Goal: Task Accomplishment & Management: Use online tool/utility

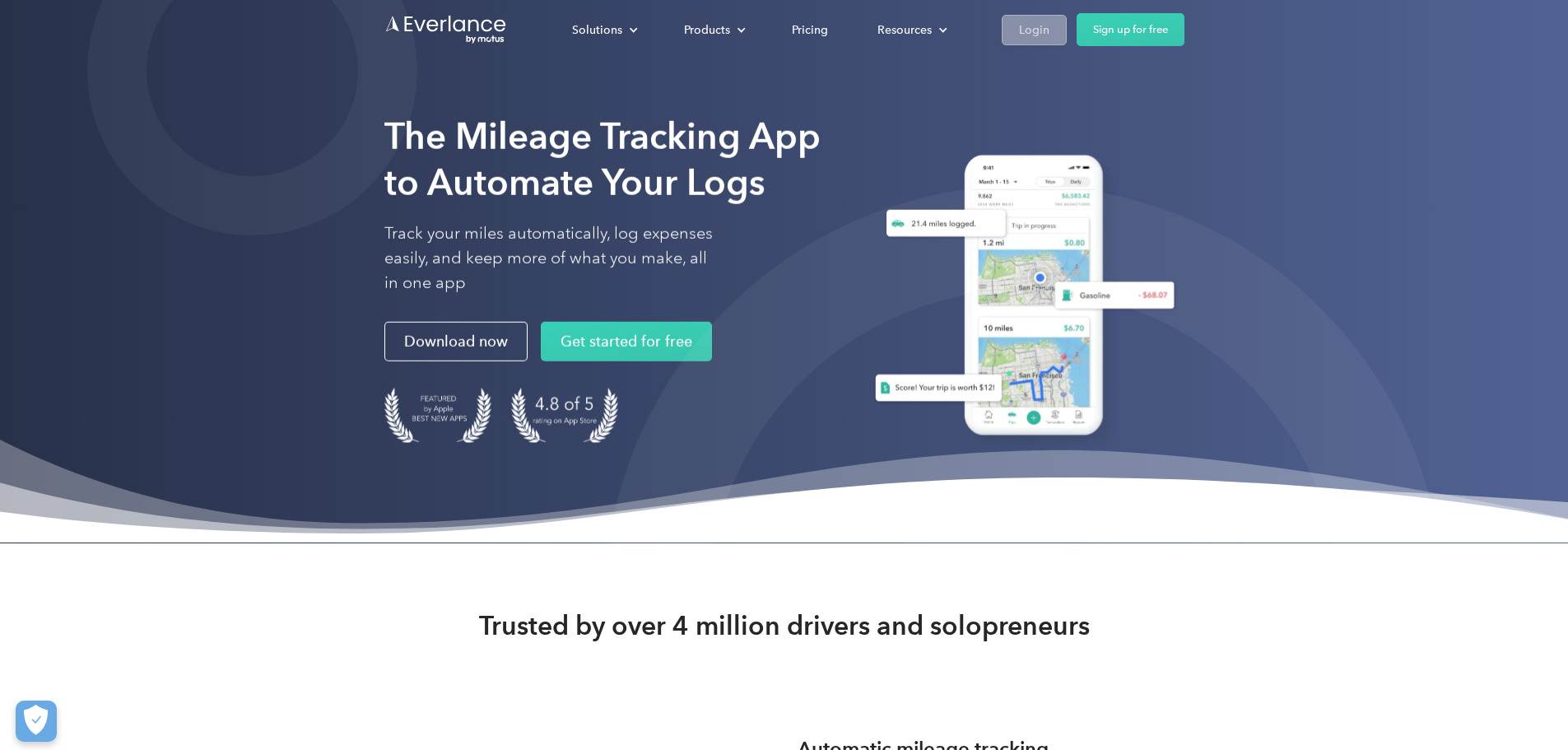
click at [1050, 20] on div "Login" at bounding box center [1034, 30] width 30 height 21
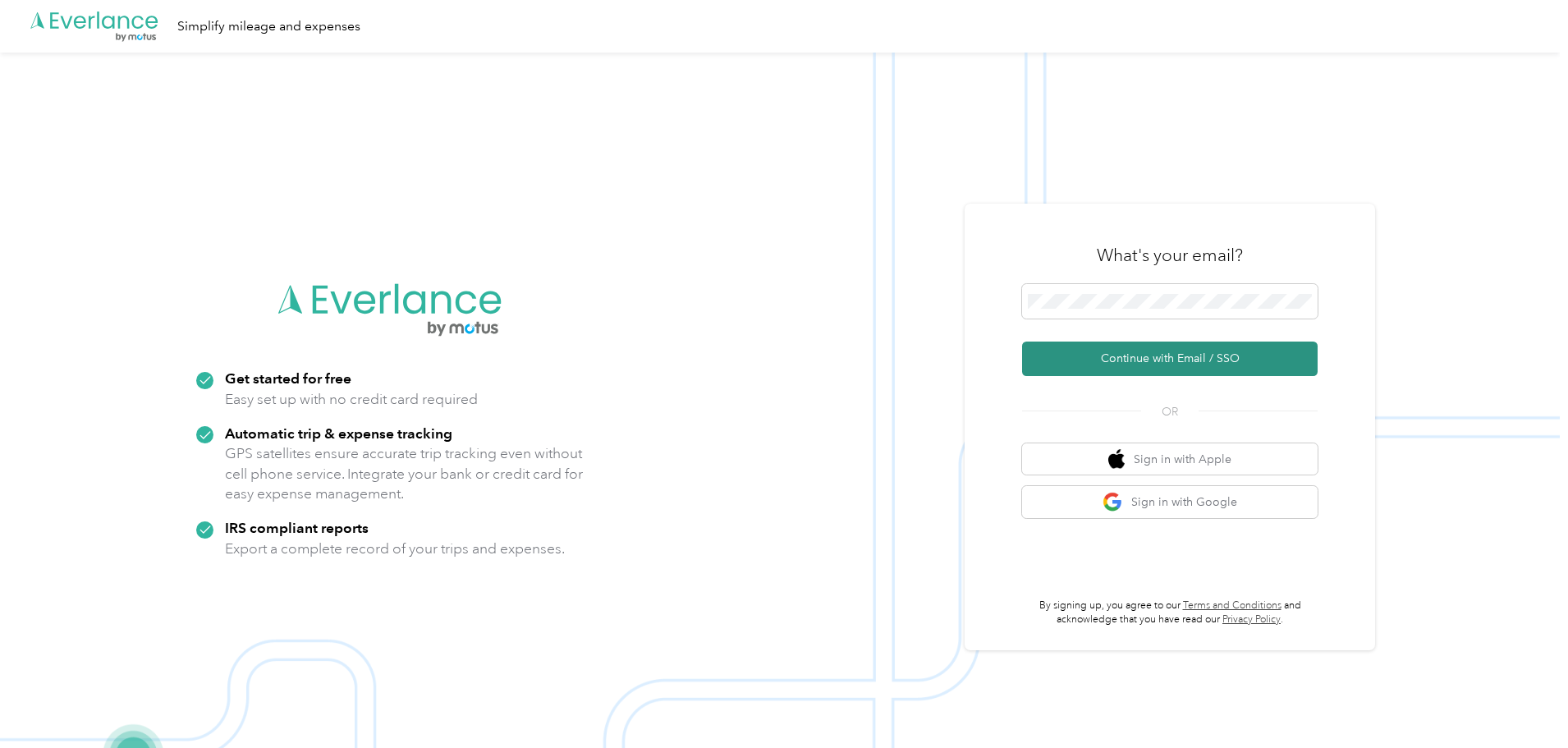
click at [1173, 370] on button "Continue with Email / SSO" at bounding box center [1170, 359] width 295 height 34
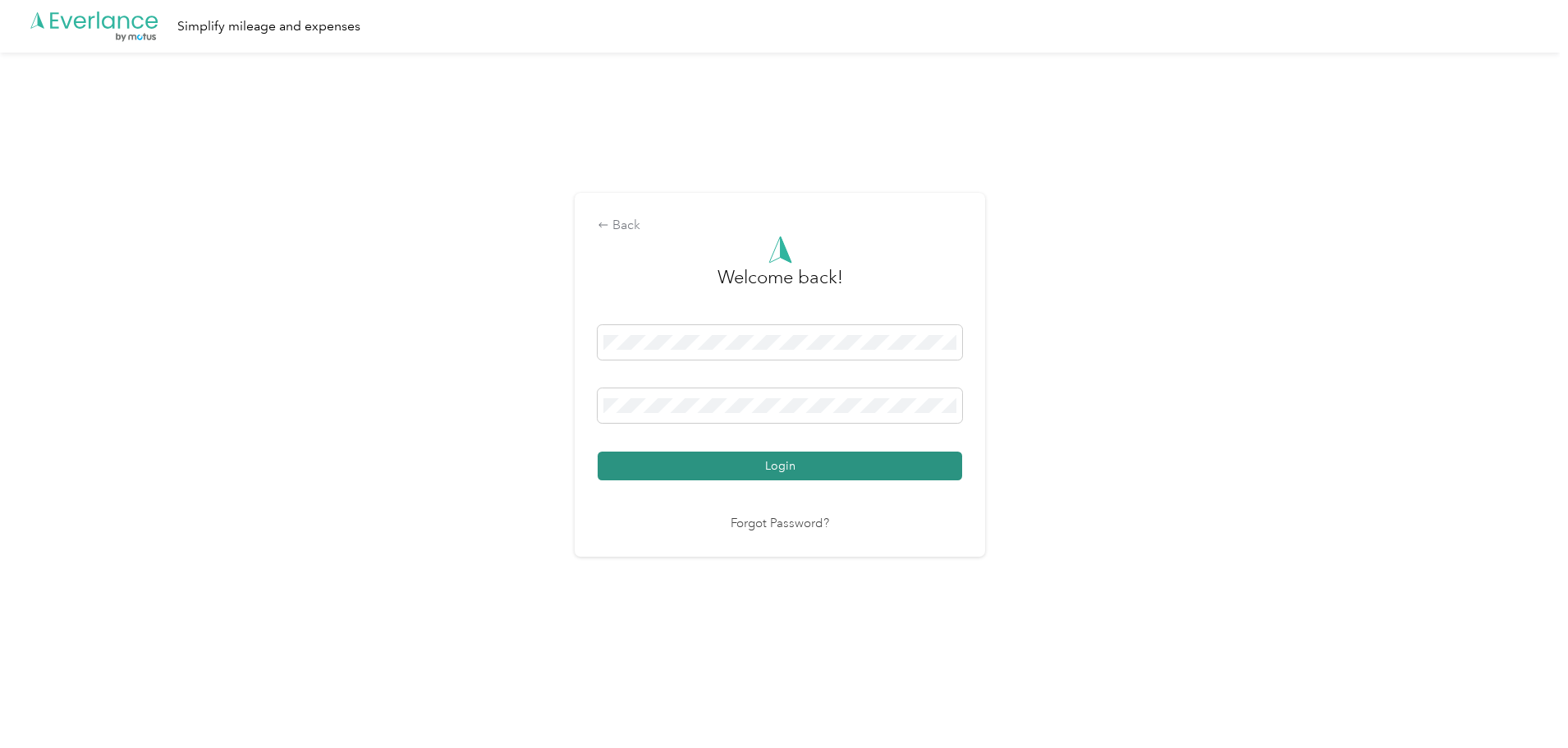
click at [734, 470] on button "Login" at bounding box center [779, 465] width 365 height 28
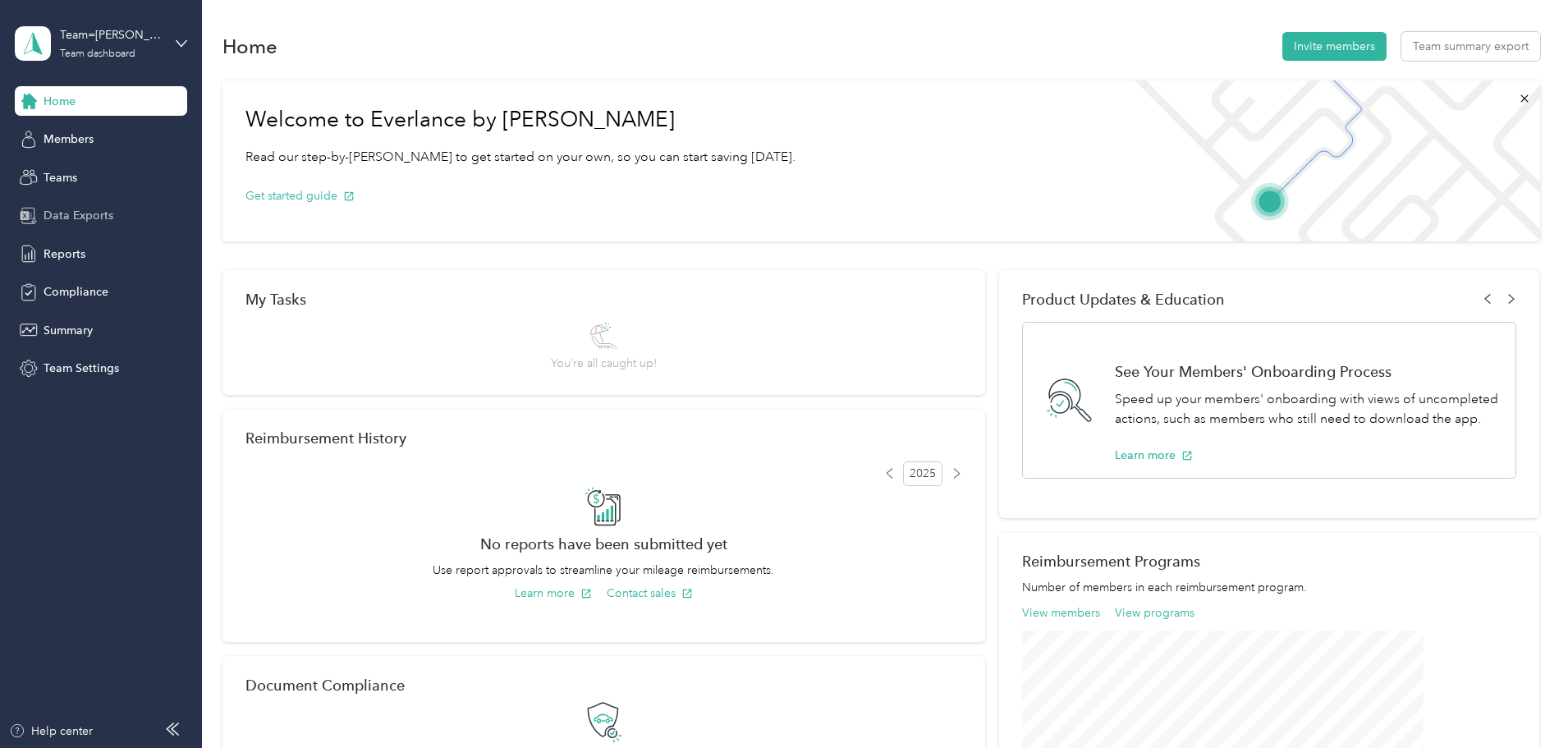
click at [107, 214] on span "Data Exports" at bounding box center [78, 216] width 70 height 17
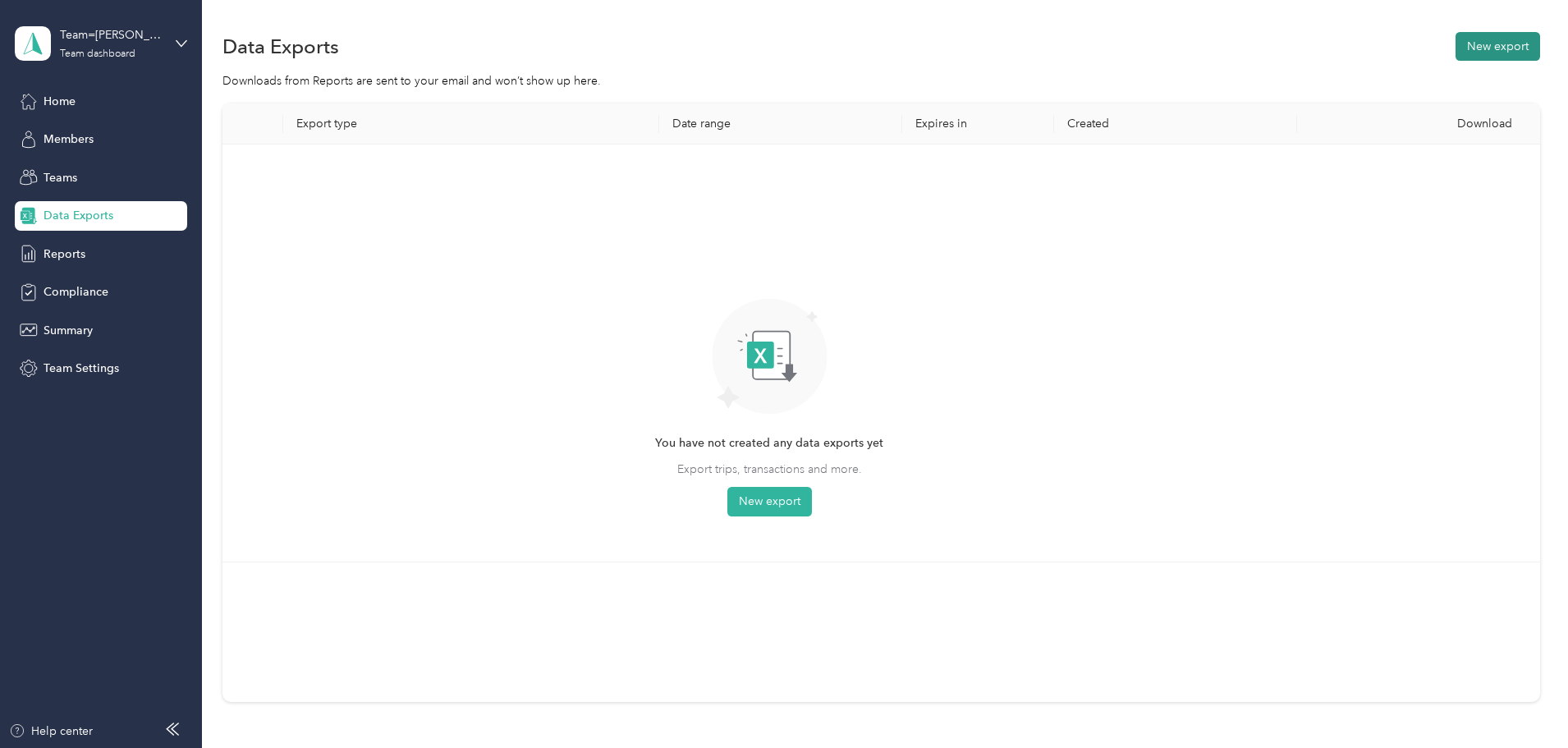
click at [1456, 36] on button "New export" at bounding box center [1498, 46] width 85 height 28
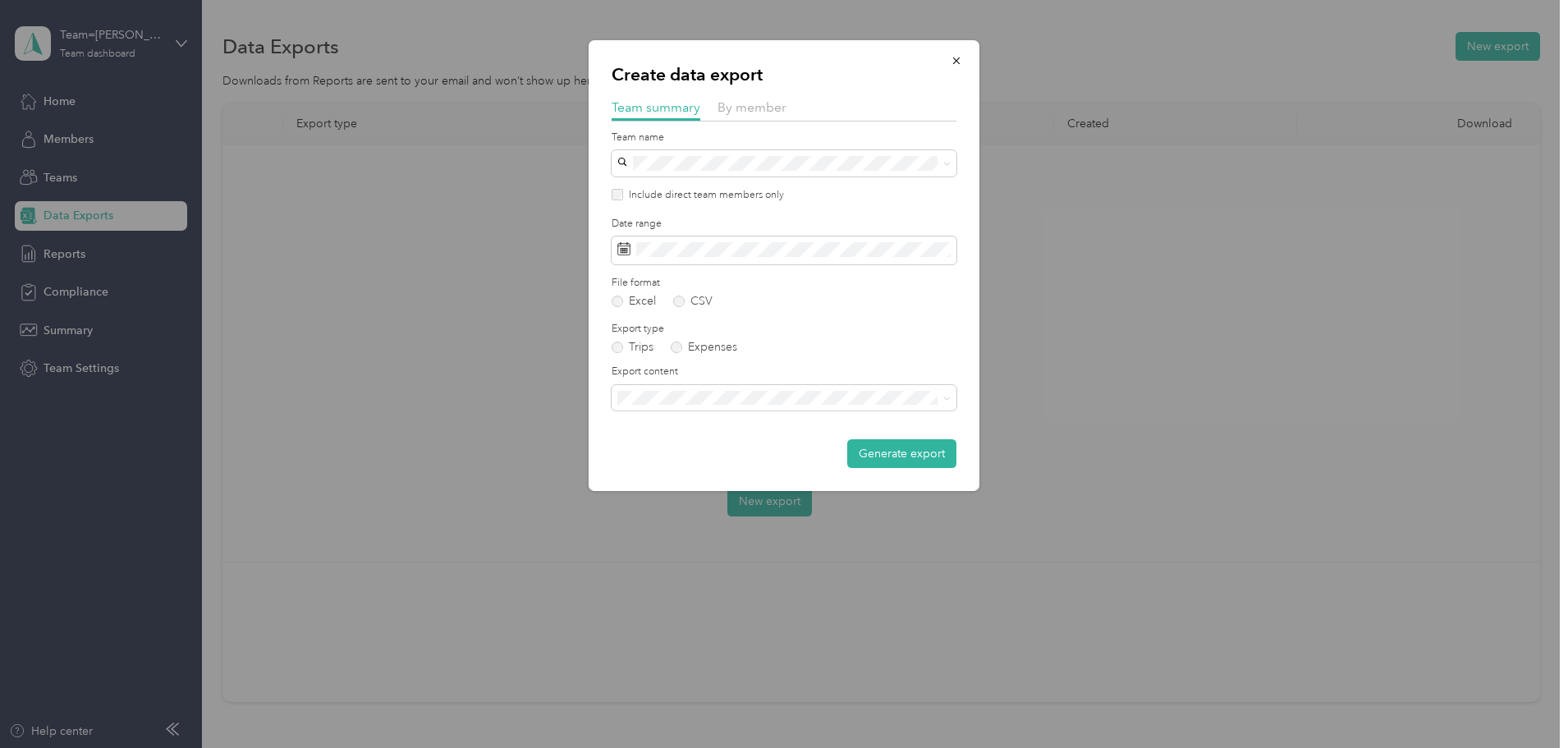
click at [755, 458] on div "Summary and full trips list" at bounding box center [784, 455] width 322 height 17
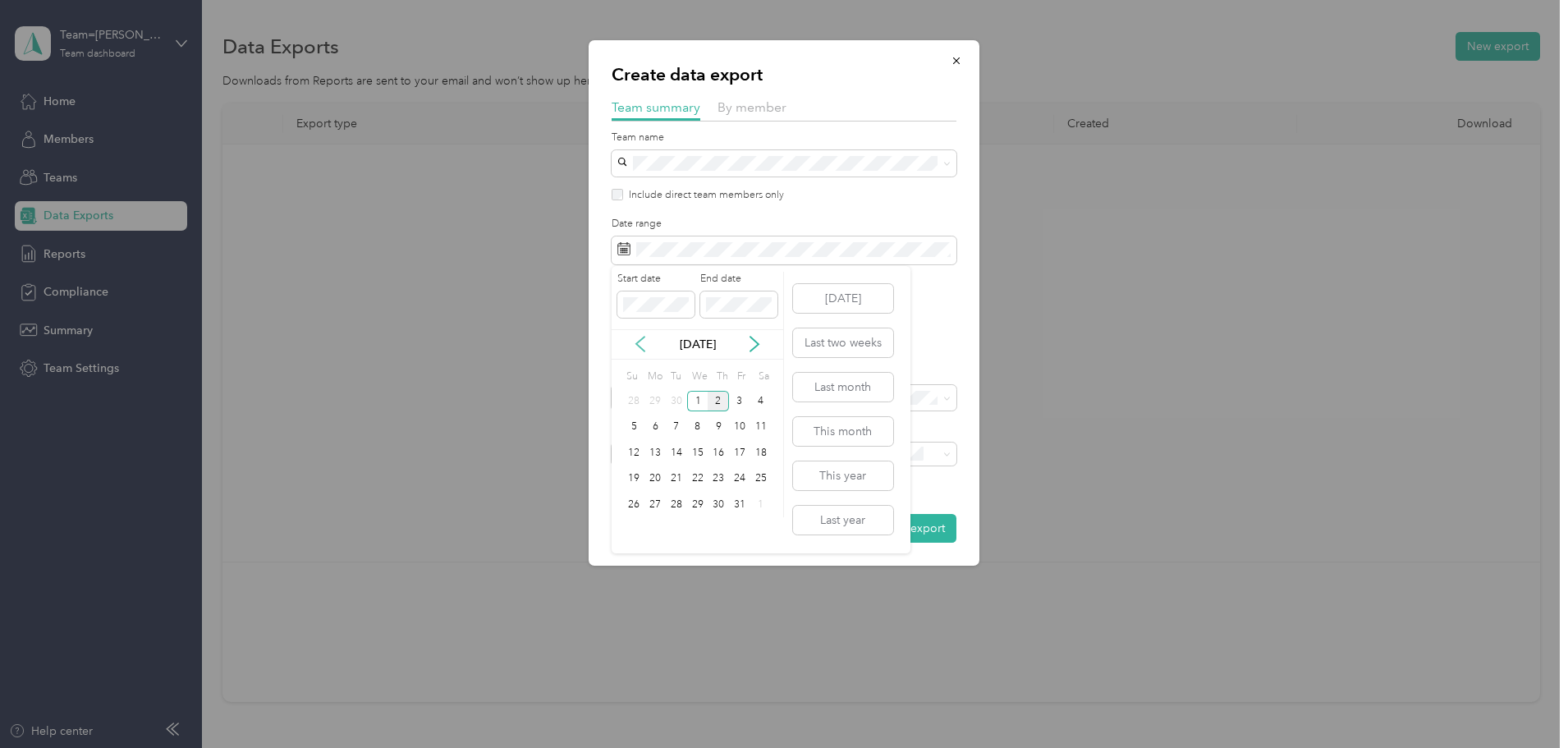
click at [638, 346] on icon at bounding box center [640, 344] width 9 height 15
click at [631, 477] on div "21" at bounding box center [634, 479] width 21 height 21
click at [679, 508] on div "30" at bounding box center [676, 505] width 21 height 21
click at [911, 519] on button "Generate export" at bounding box center [901, 528] width 109 height 28
